Goal: Task Accomplishment & Management: Use online tool/utility

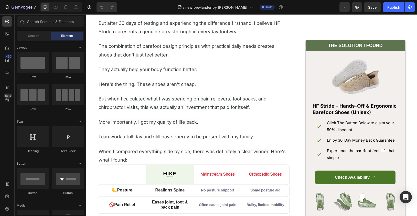
scroll to position [1782, 0]
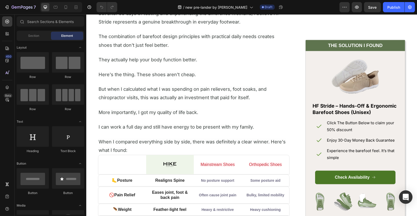
click at [408, 200] on div "Open Intercom Messenger" at bounding box center [406, 198] width 14 height 14
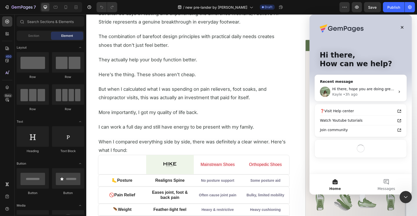
scroll to position [0, 0]
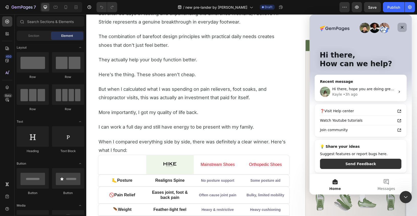
click at [402, 28] on icon "Close" at bounding box center [402, 27] width 4 height 4
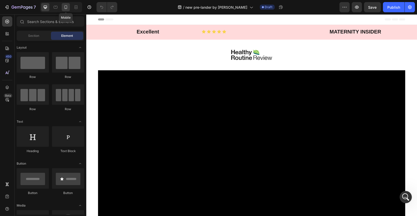
click at [64, 9] on icon at bounding box center [65, 7] width 5 height 5
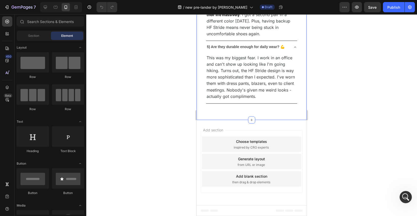
scroll to position [3166, 0]
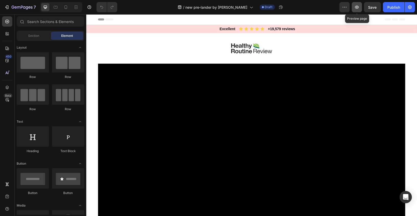
click at [359, 6] on icon "button" at bounding box center [356, 7] width 5 height 5
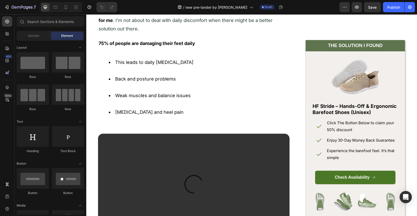
scroll to position [553, 0]
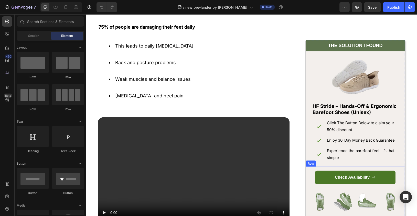
click at [337, 200] on img at bounding box center [343, 201] width 19 height 19
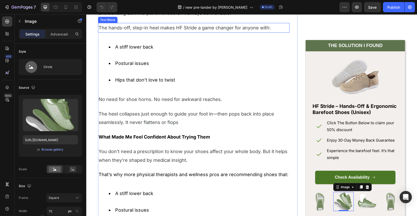
click at [214, 32] on p "The hands-off, step-in heel makes HF Stride a game changer for anyone with:" at bounding box center [193, 28] width 191 height 8
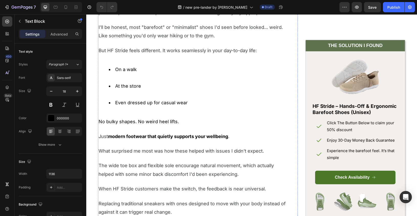
scroll to position [1218, 0]
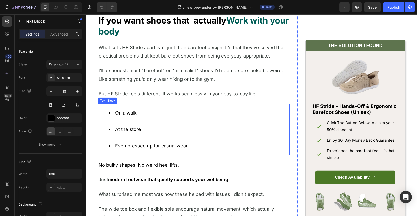
click at [167, 114] on li "On a walk" at bounding box center [199, 117] width 180 height 17
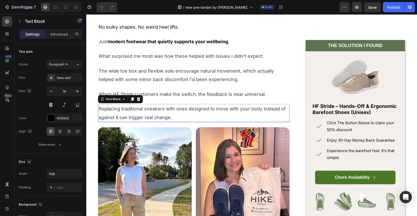
click at [170, 106] on span "Replacing traditional sneakers with ones designed to move with your body instea…" at bounding box center [191, 113] width 187 height 14
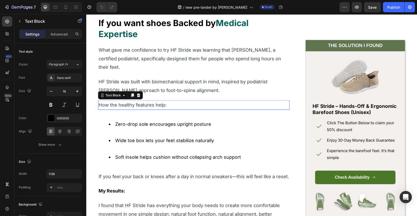
click at [170, 103] on p "How the healthy features help:" at bounding box center [193, 105] width 191 height 8
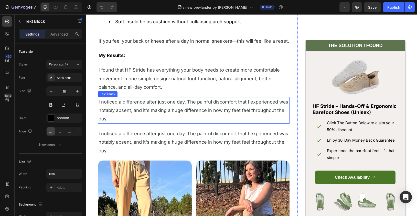
click at [173, 99] on span "I noticed a difference after just one day. The painful discomfort that I experi…" at bounding box center [193, 110] width 190 height 23
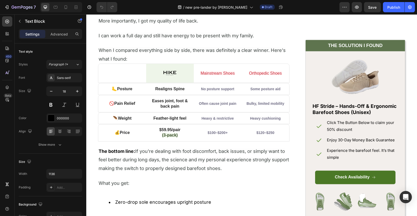
scroll to position [2211, 0]
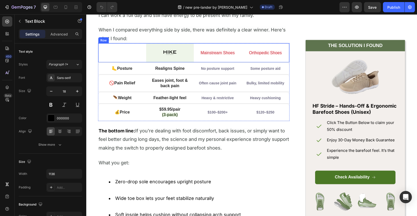
click at [214, 47] on div "Mainstream Shoes Text Block" at bounding box center [218, 53] width 48 height 19
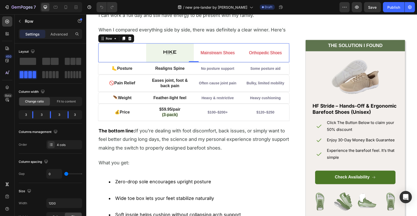
click at [177, 50] on div at bounding box center [170, 53] width 48 height 6
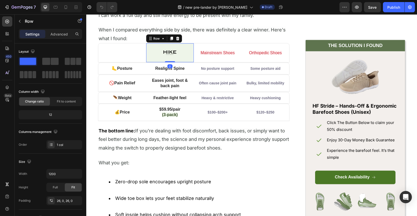
click at [176, 51] on div "Image Row 0" at bounding box center [170, 53] width 48 height 19
click at [320, 207] on img at bounding box center [319, 201] width 19 height 19
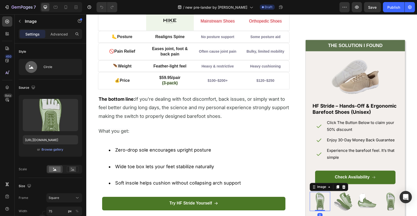
scroll to position [2243, 0]
